Goal: Transaction & Acquisition: Purchase product/service

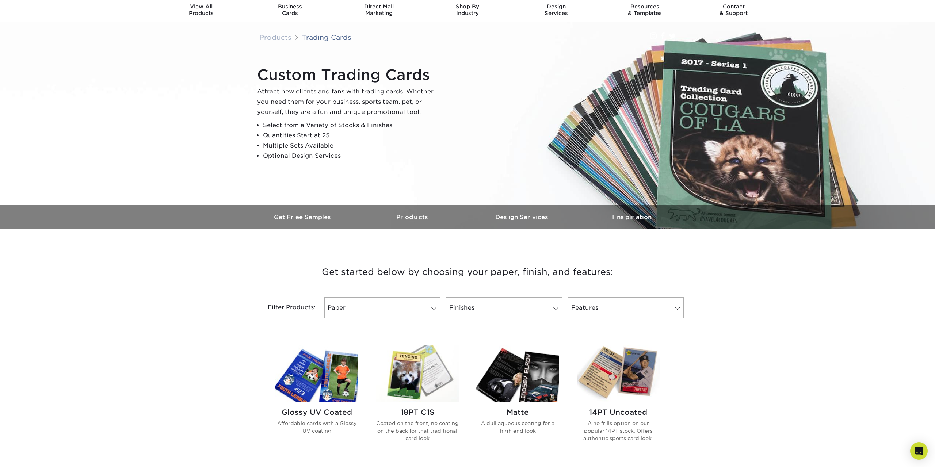
scroll to position [112, 0]
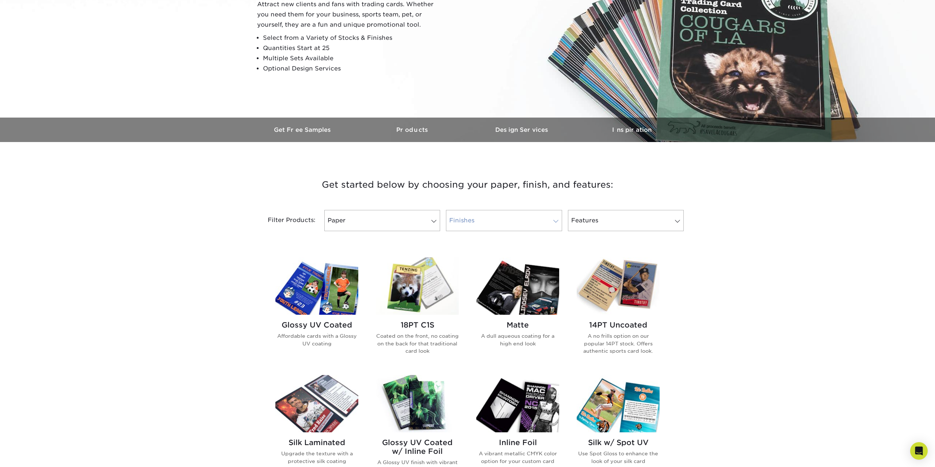
click at [523, 223] on link "Finishes" at bounding box center [504, 220] width 116 height 21
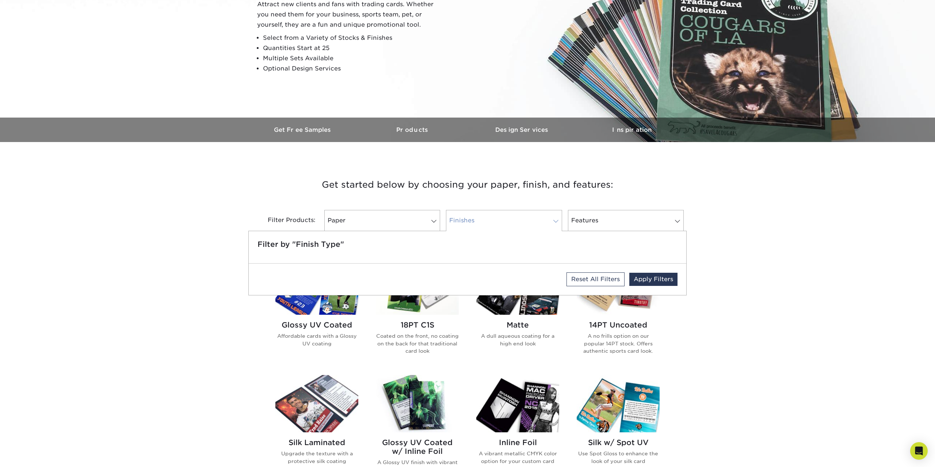
click at [504, 214] on link "Finishes" at bounding box center [504, 220] width 116 height 21
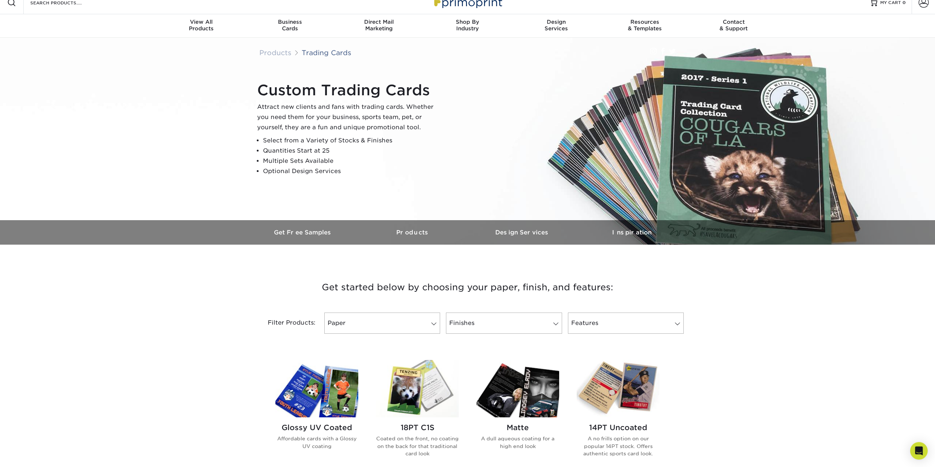
scroll to position [0, 0]
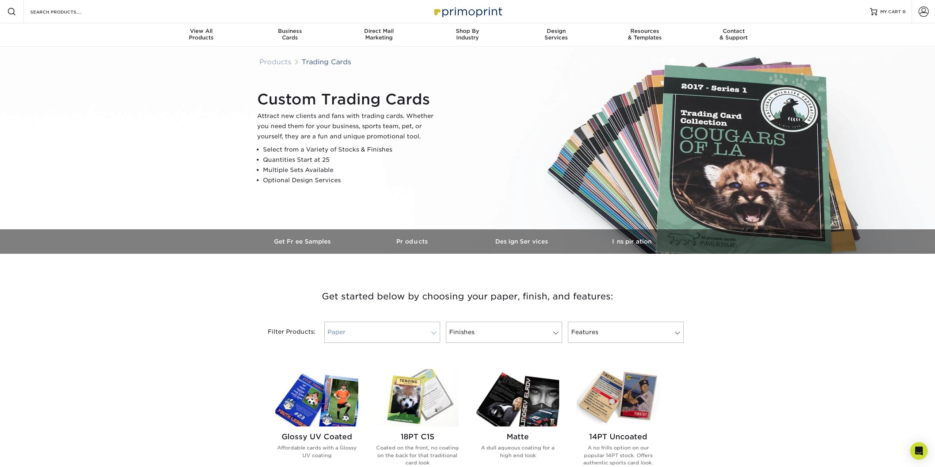
click at [396, 328] on link "Paper" at bounding box center [382, 332] width 116 height 21
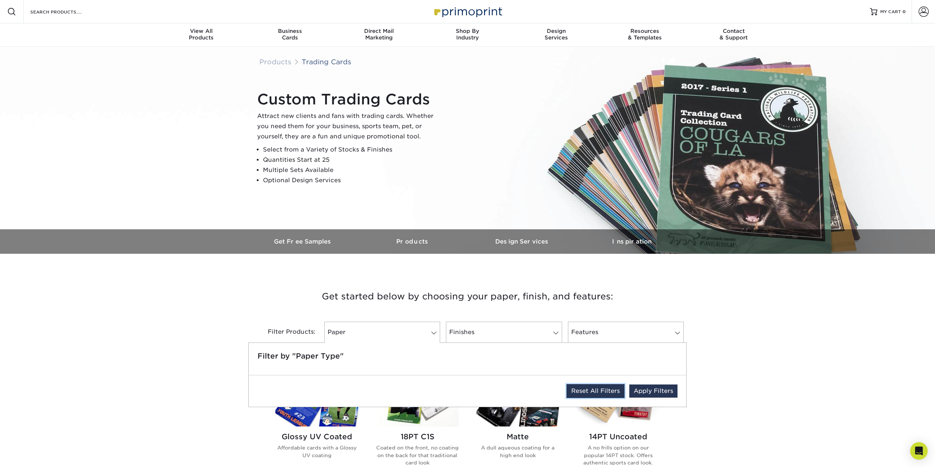
click at [590, 392] on link "Reset All Filters" at bounding box center [595, 391] width 58 height 14
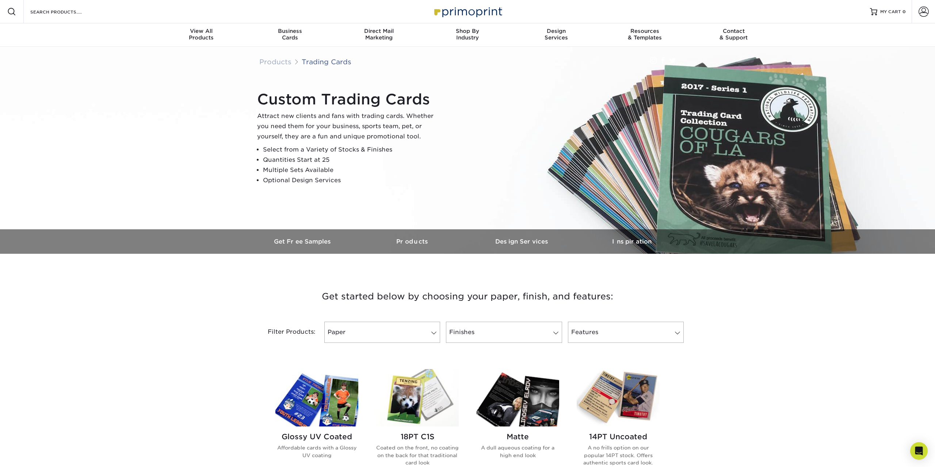
scroll to position [112, 0]
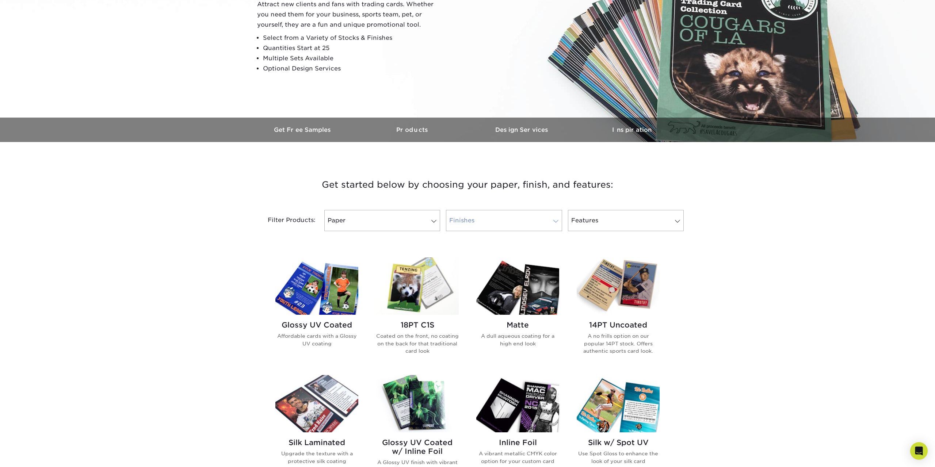
click at [528, 217] on link "Finishes 0" at bounding box center [504, 220] width 116 height 21
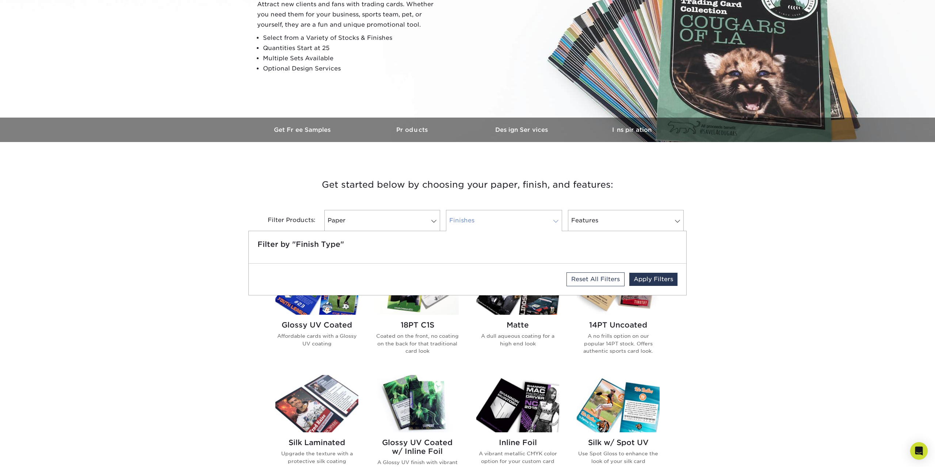
click at [528, 219] on link "Finishes 0" at bounding box center [504, 220] width 116 height 21
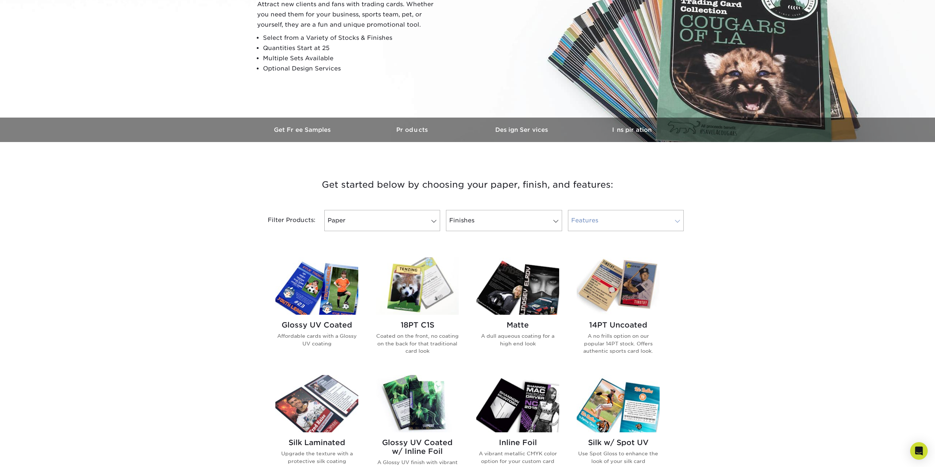
click at [583, 218] on link "Features 0" at bounding box center [626, 220] width 116 height 21
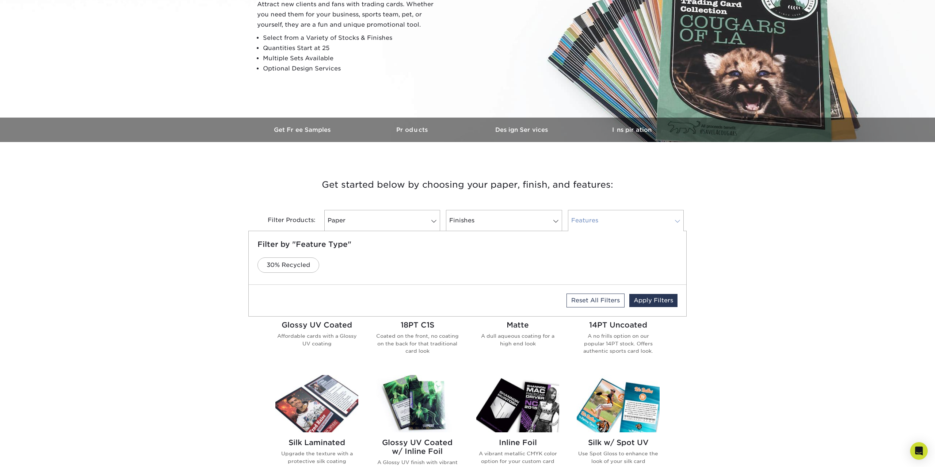
click at [583, 218] on link "Features 0" at bounding box center [626, 220] width 116 height 21
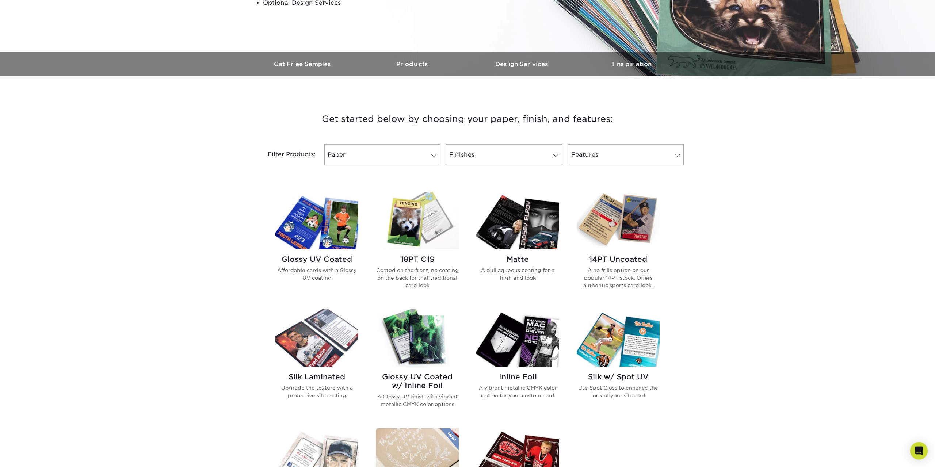
scroll to position [261, 0]
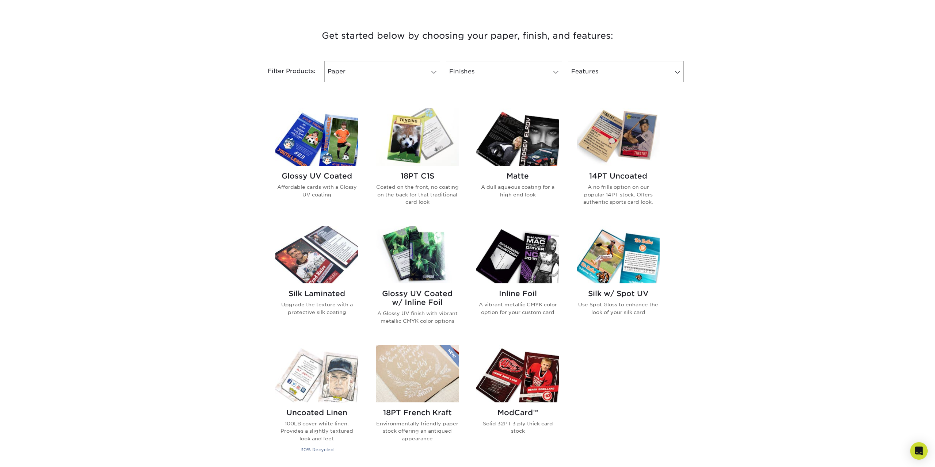
click at [417, 260] on img at bounding box center [417, 254] width 83 height 57
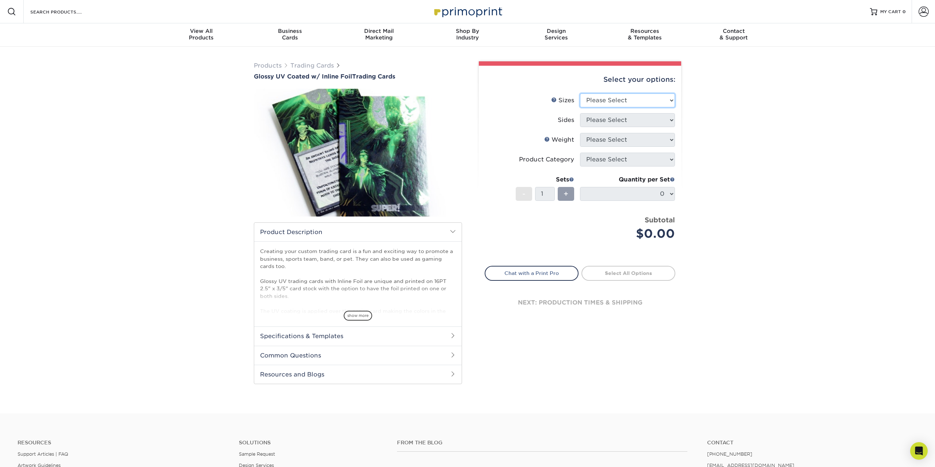
click at [580, 93] on select "Please Select 2.5" x 3.5"" at bounding box center [627, 100] width 95 height 14
select select "2.50x3.50"
click option "2.5" x 3.5"" at bounding box center [0, 0] width 0 height 0
click at [580, 113] on select "Please Select Print Both Sides - Foil Back Only Print Both Sides - Foil Both Si…" at bounding box center [627, 120] width 95 height 14
select select "e9e9dfb3-fba1-4d60-972c-fd9ca5904d33"
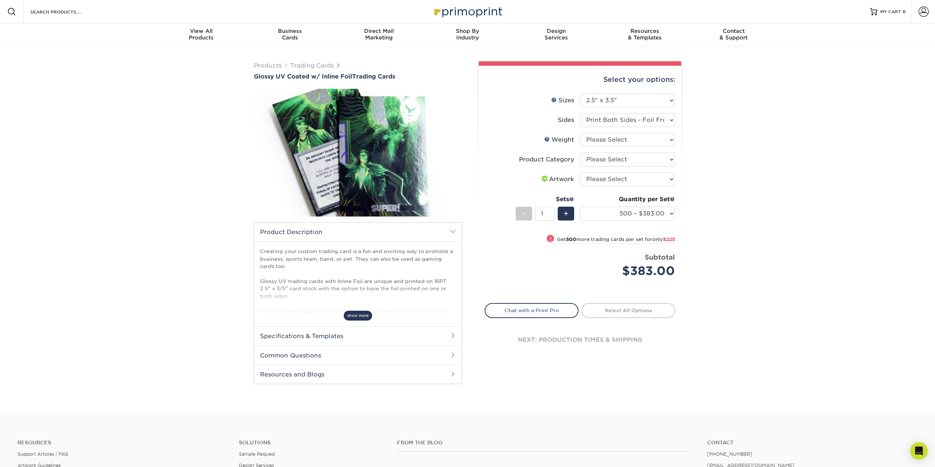
click at [357, 314] on span "show more" at bounding box center [358, 316] width 28 height 10
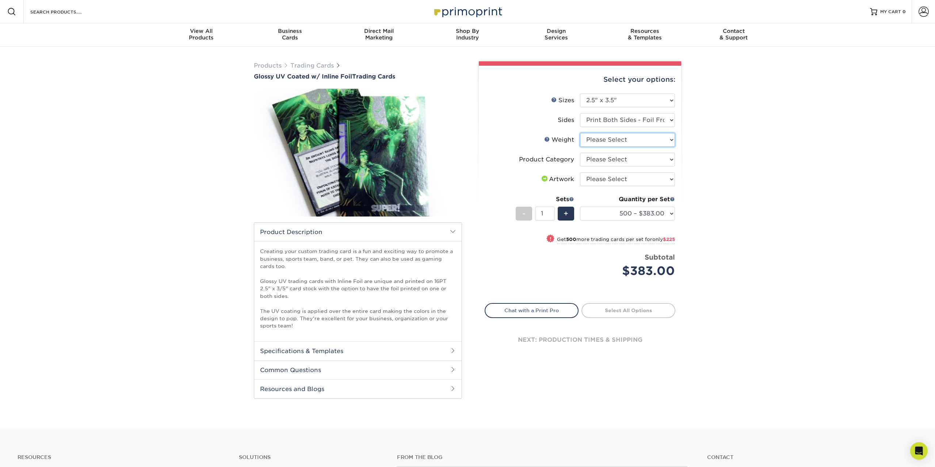
click at [580, 133] on select "Please Select 16PT" at bounding box center [627, 140] width 95 height 14
select select "16PT"
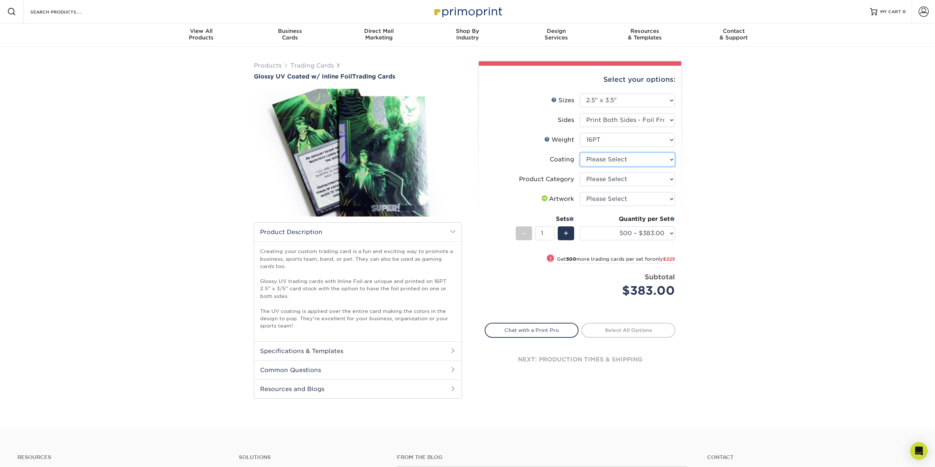
click at [580, 153] on select at bounding box center [627, 160] width 95 height 14
select select "ae367451-b2b8-45df-a344-0f05b6a12993"
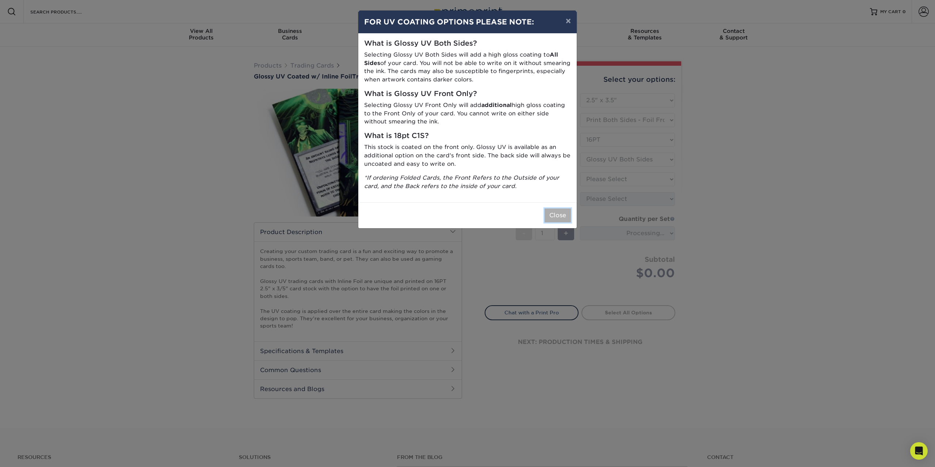
click at [560, 217] on button "Close" at bounding box center [557, 215] width 26 height 14
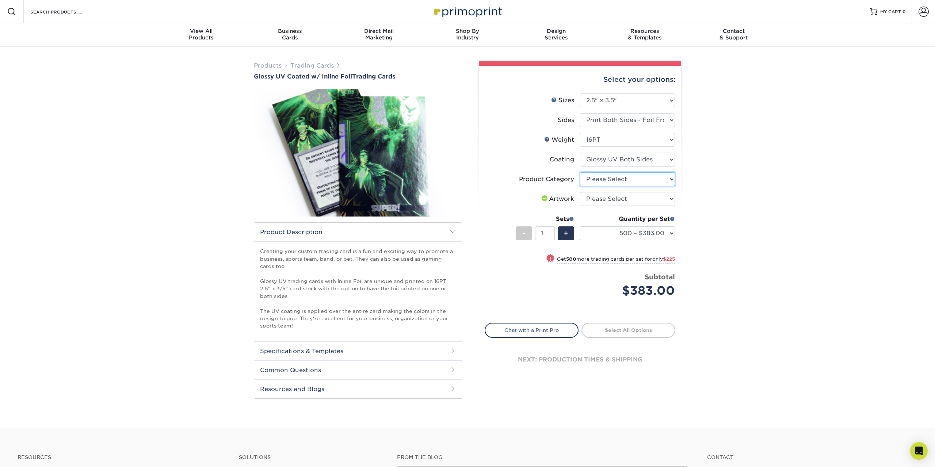
click at [580, 172] on select "Please Select Trading Cards" at bounding box center [627, 179] width 95 height 14
select select "c2f9bce9-36c2-409d-b101-c29d9d031e18"
click option "Trading Cards" at bounding box center [0, 0] width 0 height 0
click at [580, 172] on select "Please Select Trading Cards" at bounding box center [627, 179] width 95 height 14
click at [621, 180] on select "Please Select Trading Cards" at bounding box center [627, 179] width 95 height 14
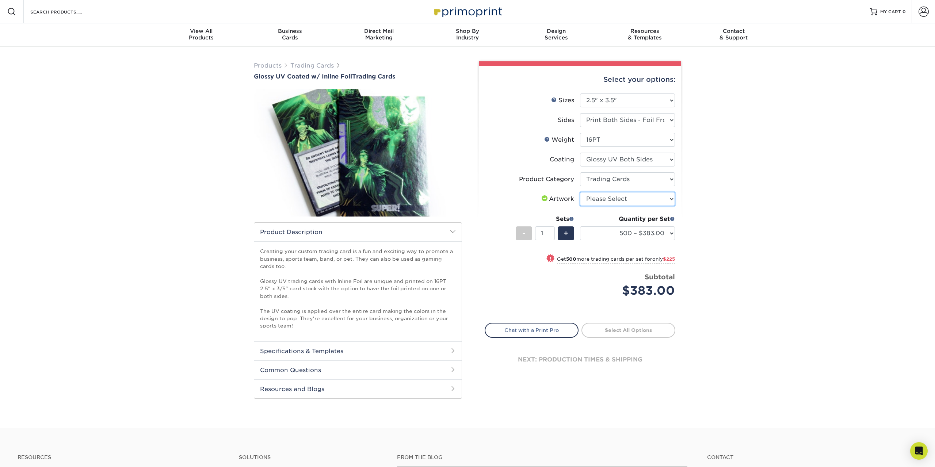
click at [580, 192] on select "Please Select I will upload files I need a design - $100" at bounding box center [627, 199] width 95 height 14
select select "upload"
click option "I will upload files" at bounding box center [0, 0] width 0 height 0
click at [580, 226] on select "500 – $383.00 1000 – $608.00 2500 – $883.00 5000 – $1252.00" at bounding box center [627, 233] width 95 height 14
drag, startPoint x: 660, startPoint y: 234, endPoint x: 747, endPoint y: 198, distance: 94.3
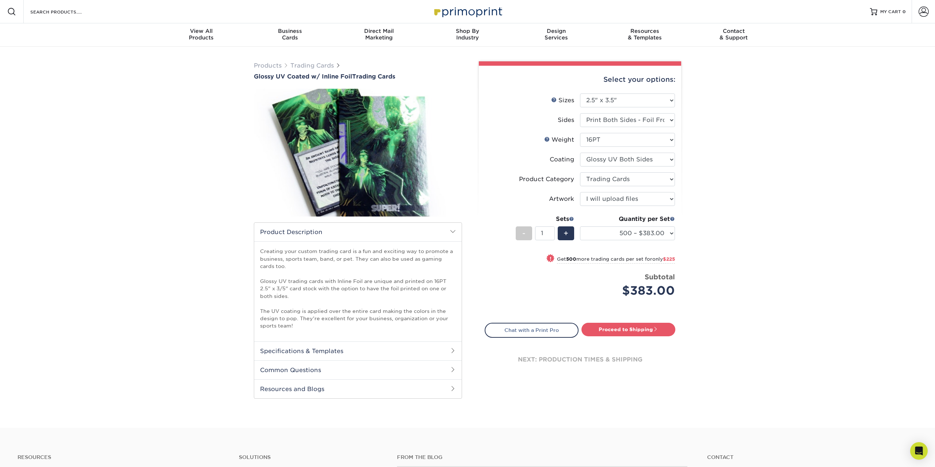
click at [747, 198] on div "Products Trading Cards Glossy UV Coated w/ Inline Foil Trading Cards /" at bounding box center [467, 237] width 935 height 381
